Goal: Transaction & Acquisition: Purchase product/service

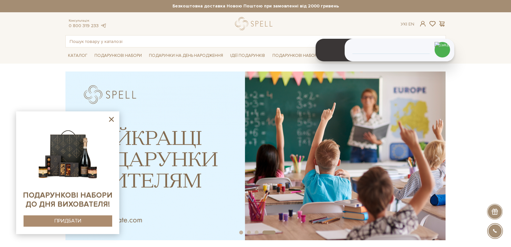
drag, startPoint x: 114, startPoint y: 119, endPoint x: 106, endPoint y: 112, distance: 10.5
click at [113, 119] on icon at bounding box center [111, 119] width 8 height 8
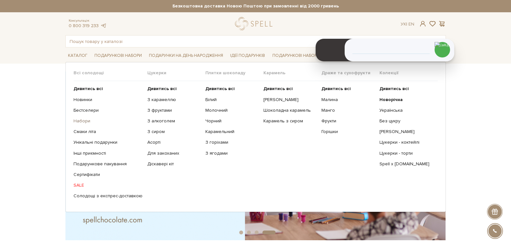
click at [85, 121] on link "Набори" at bounding box center [108, 121] width 69 height 6
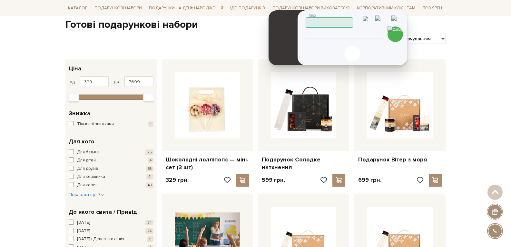
drag, startPoint x: 425, startPoint y: 34, endPoint x: 378, endPoint y: 18, distance: 49.6
click at [378, 18] on header "1862 Працюю" at bounding box center [353, 19] width 94 height 17
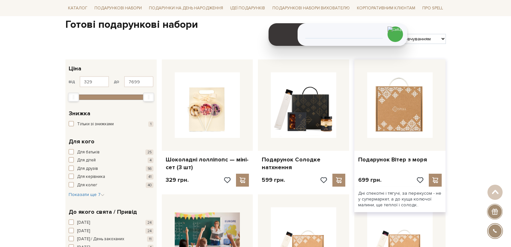
click at [378, 115] on img at bounding box center [399, 104] width 65 height 65
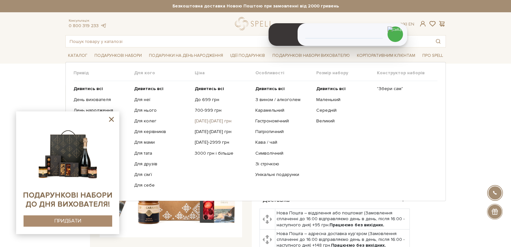
click at [202, 121] on link "[DATE]-[DATE] грн" at bounding box center [223, 121] width 56 height 6
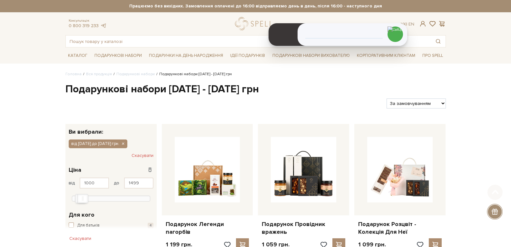
scroll to position [97, 0]
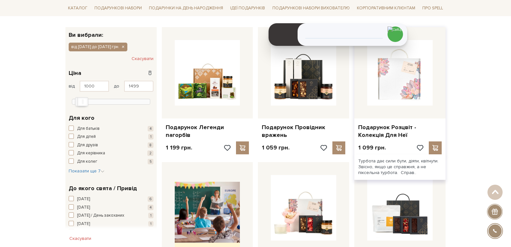
click at [394, 93] on img at bounding box center [399, 72] width 65 height 65
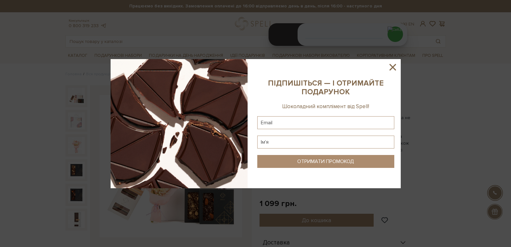
click at [396, 66] on icon at bounding box center [392, 67] width 11 height 11
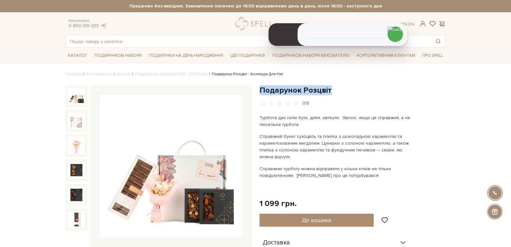
drag, startPoint x: 260, startPoint y: 91, endPoint x: 329, endPoint y: 90, distance: 68.7
click at [329, 90] on h1 "Подарунок Розцвіт" at bounding box center [353, 90] width 186 height 10
click at [348, 98] on div "Подарунок Розцвіт 0/5" at bounding box center [353, 95] width 186 height 21
drag, startPoint x: 265, startPoint y: 204, endPoint x: 300, endPoint y: 199, distance: 35.1
click at [281, 198] on div "Подарунок Розцвіт 0/5 Турбота дає сили бути, діяти, квітнути.  Звісно, якщо це …" at bounding box center [353, 237] width 186 height 305
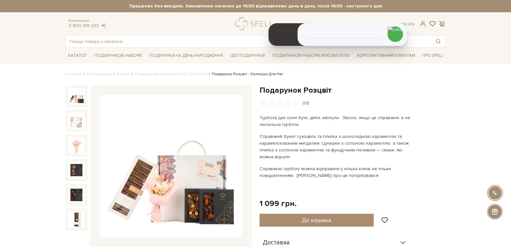
click at [312, 195] on div "Подарунок Розцвіт 0/5 Турбота дає сили бути, діяти, квітнути.  Звісно, якщо це …" at bounding box center [353, 237] width 186 height 305
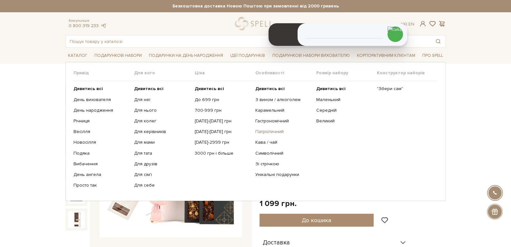
click at [269, 132] on link "Патріотичний" at bounding box center [283, 132] width 56 height 6
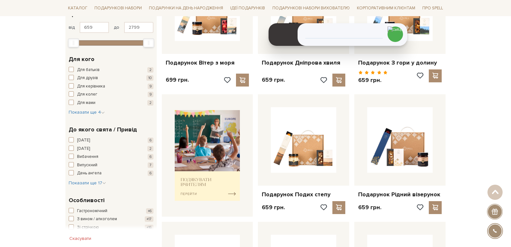
scroll to position [387, 0]
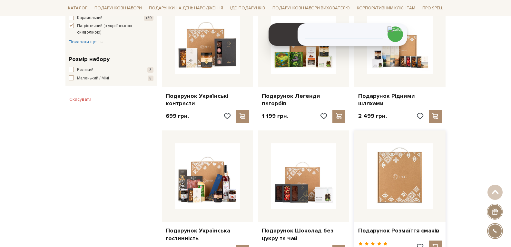
click at [393, 193] on img at bounding box center [399, 175] width 65 height 65
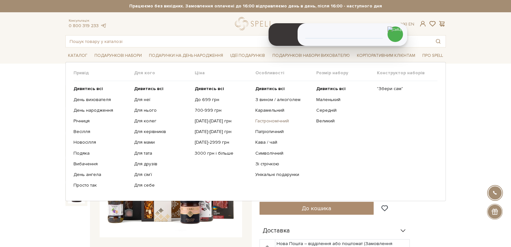
click at [263, 118] on link "Гастрономічний" at bounding box center [283, 121] width 56 height 6
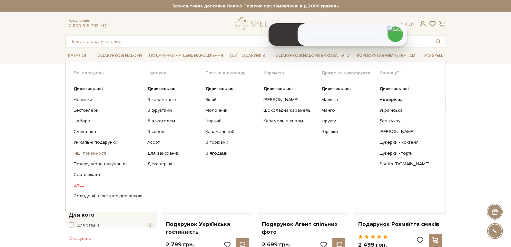
click at [96, 153] on link "Інші приємності" at bounding box center [108, 153] width 69 height 6
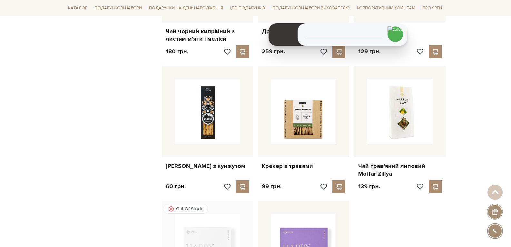
scroll to position [613, 0]
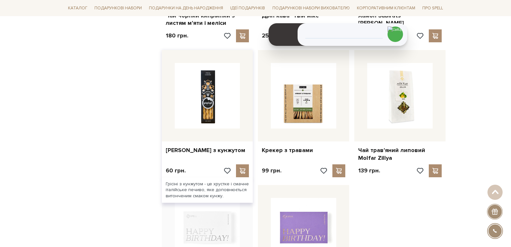
click at [192, 109] on img at bounding box center [207, 95] width 65 height 65
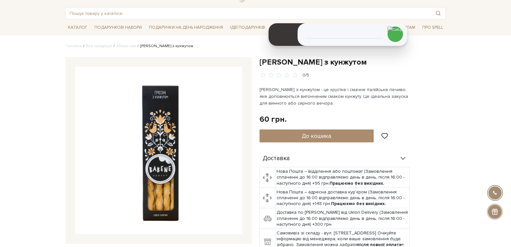
scroll to position [32, 0]
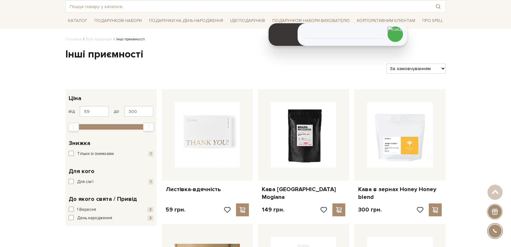
scroll to position [32, 0]
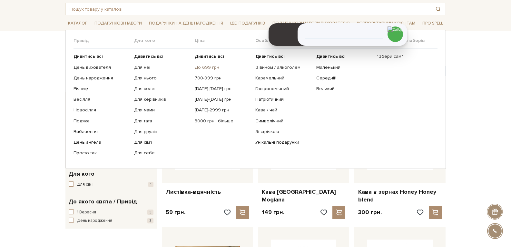
click at [211, 68] on link "До 699 грн" at bounding box center [223, 67] width 56 height 6
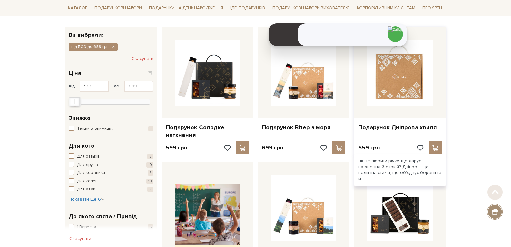
scroll to position [97, 0]
click at [422, 98] on img at bounding box center [399, 72] width 65 height 65
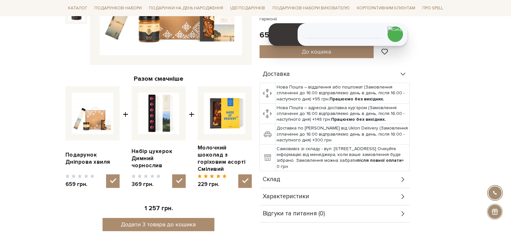
scroll to position [193, 0]
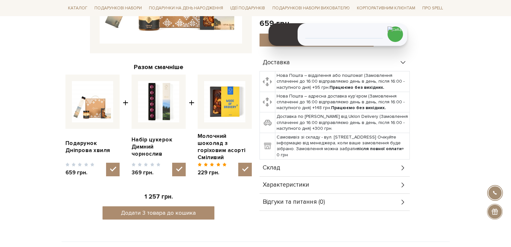
click at [153, 113] on img at bounding box center [158, 101] width 41 height 41
click at [172, 163] on input "checkbox" at bounding box center [179, 170] width 14 height 14
checkbox input "false"
